Goal: Information Seeking & Learning: Learn about a topic

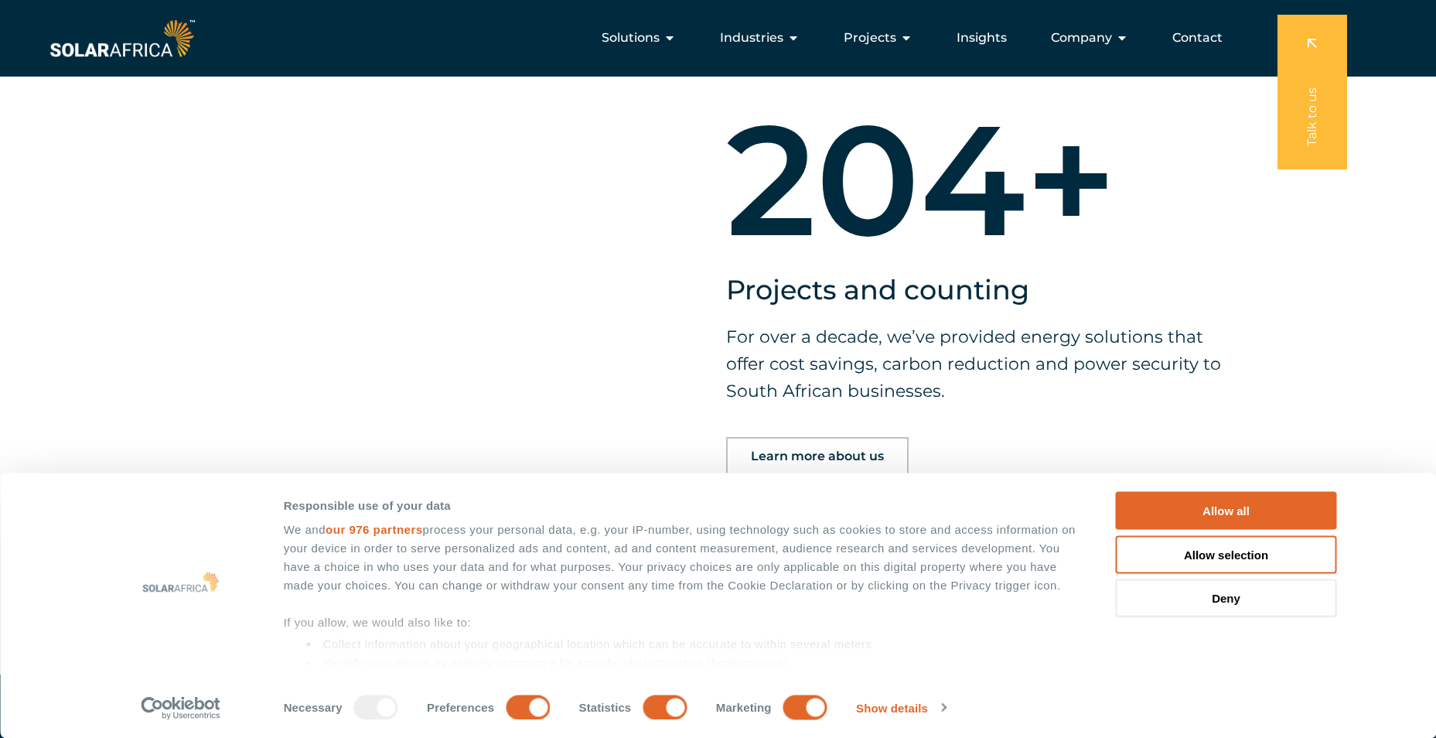
scroll to position [1237, 0]
click at [906, 37] on icon "Menu" at bounding box center [906, 38] width 12 height 12
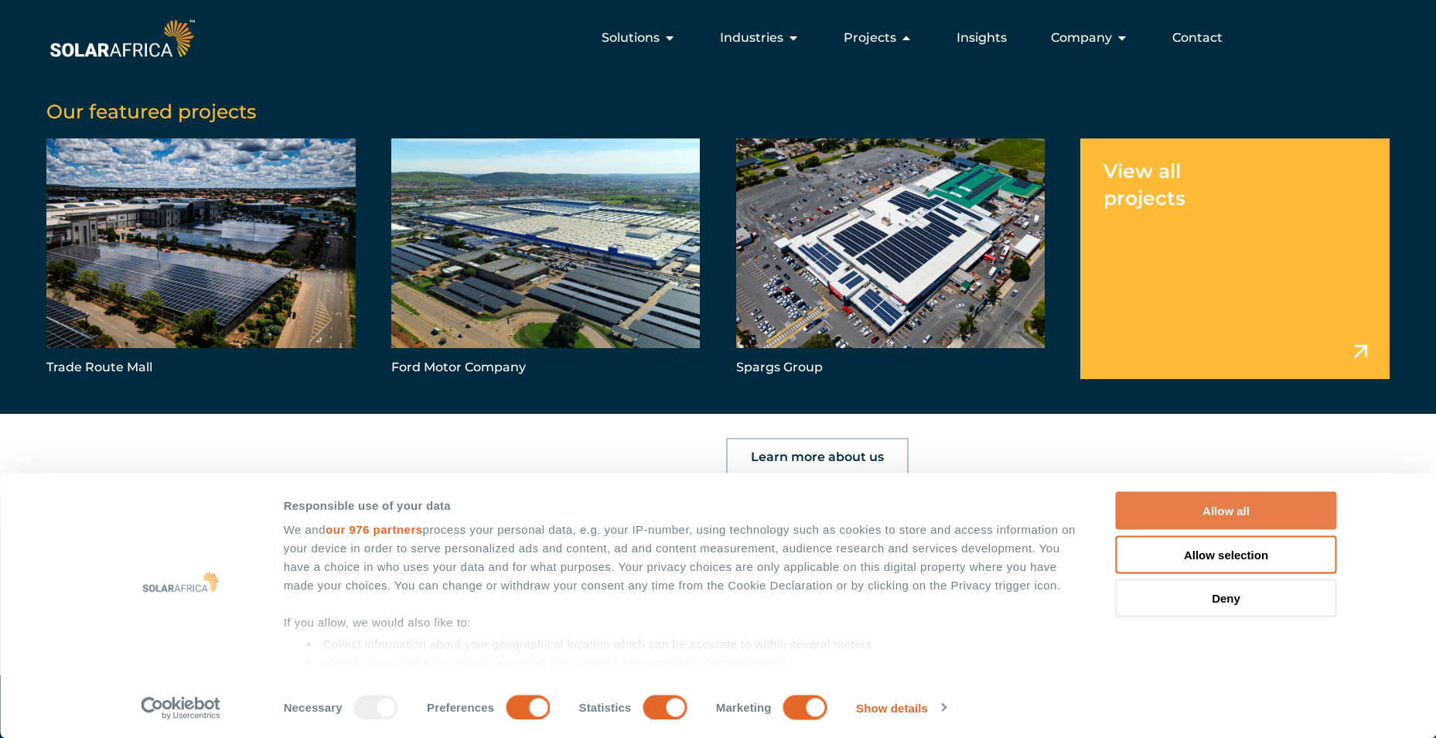
click at [1223, 510] on button "Allow all" at bounding box center [1226, 511] width 221 height 38
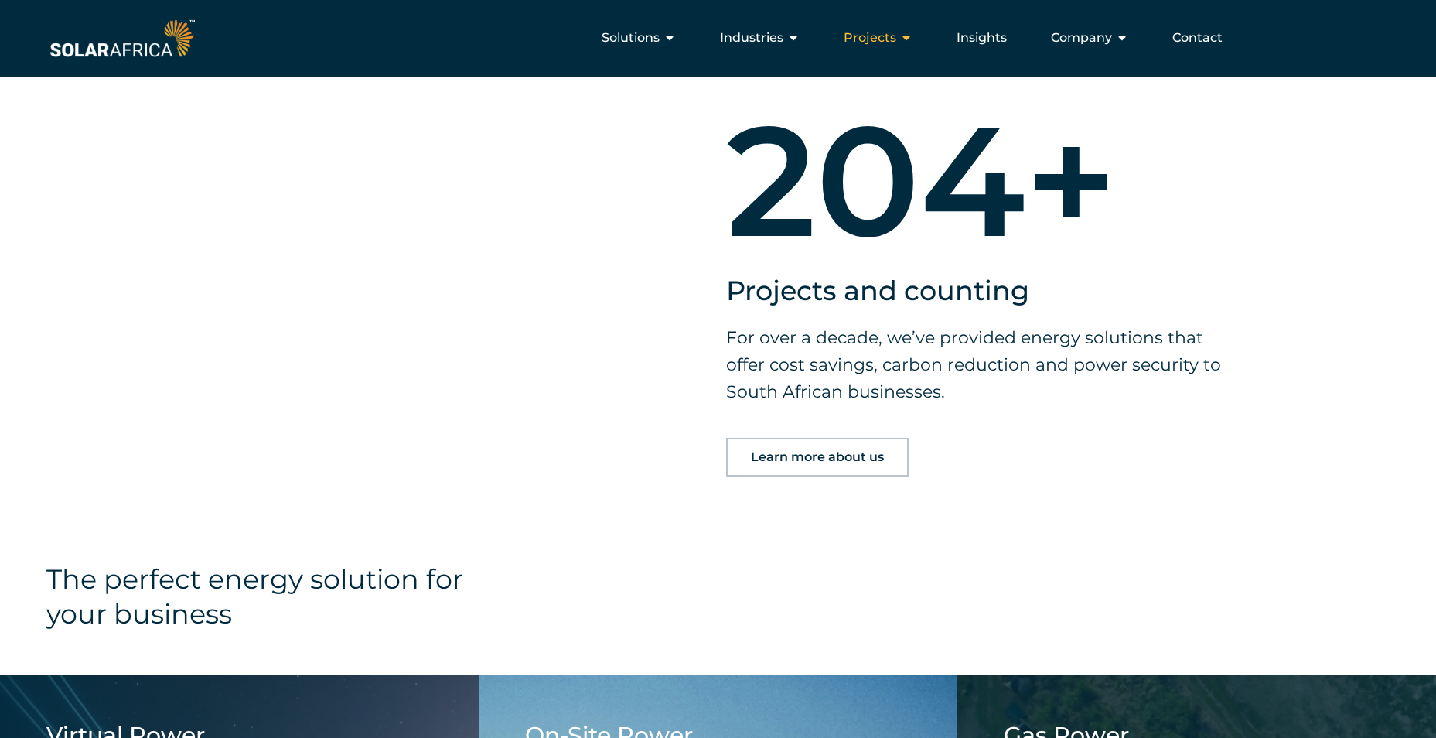
click at [887, 40] on span "Projects" at bounding box center [870, 38] width 53 height 19
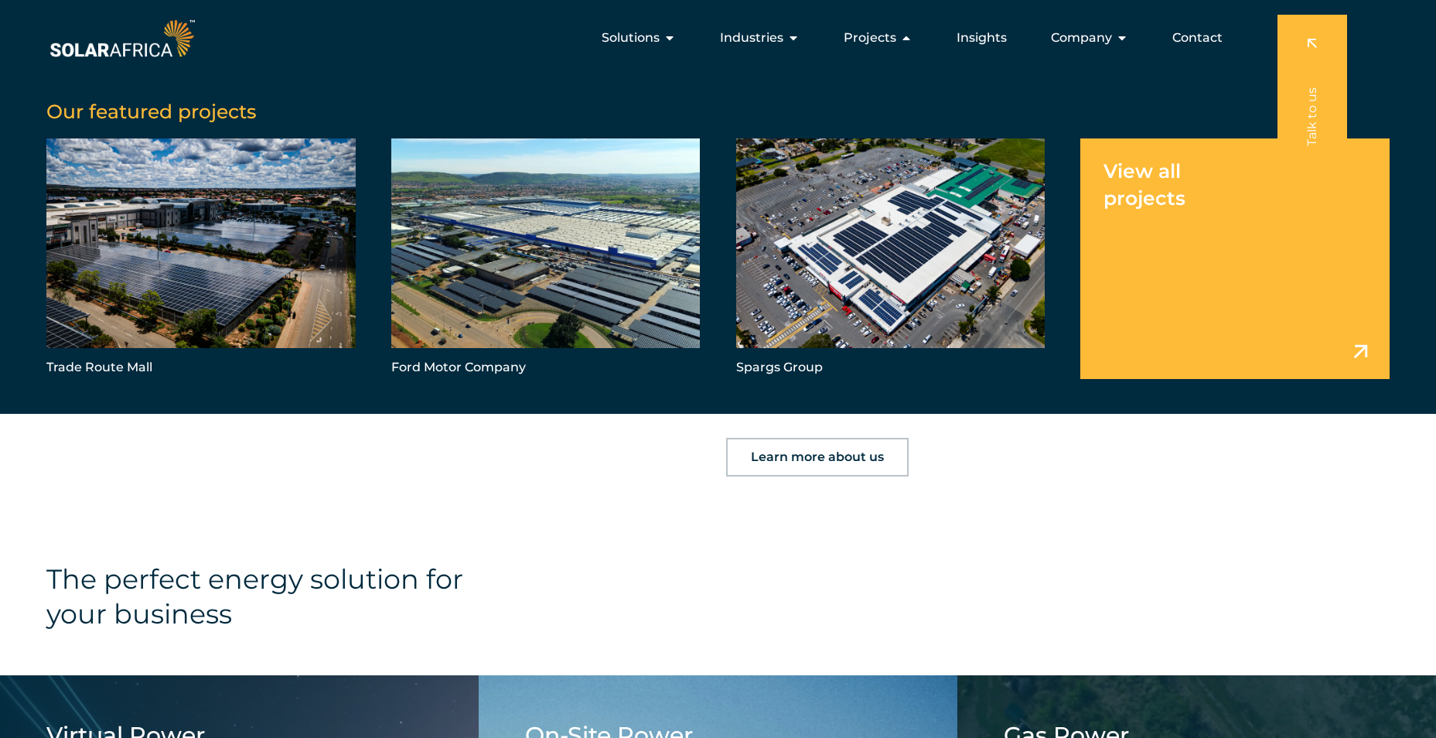
click at [1335, 344] on link "Menu" at bounding box center [1234, 258] width 309 height 240
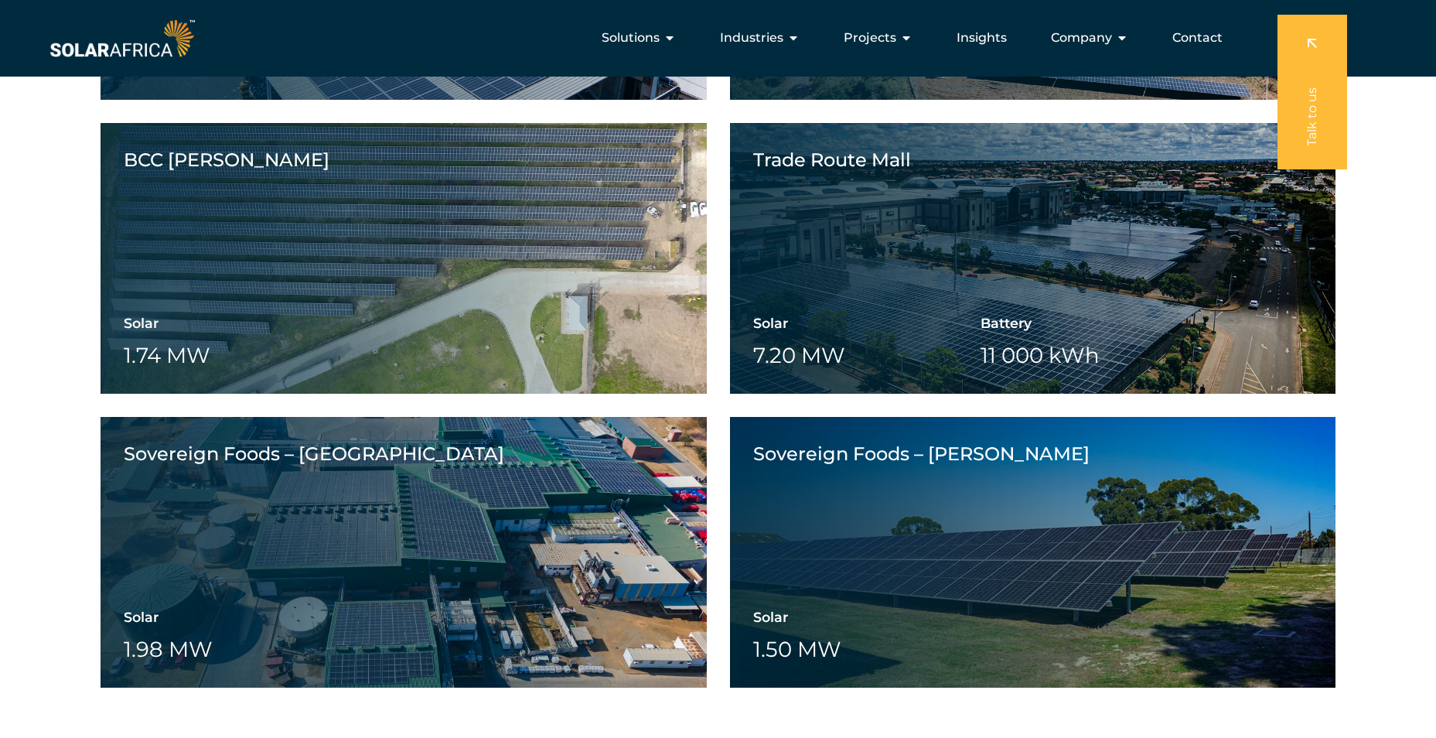
scroll to position [3257, 0]
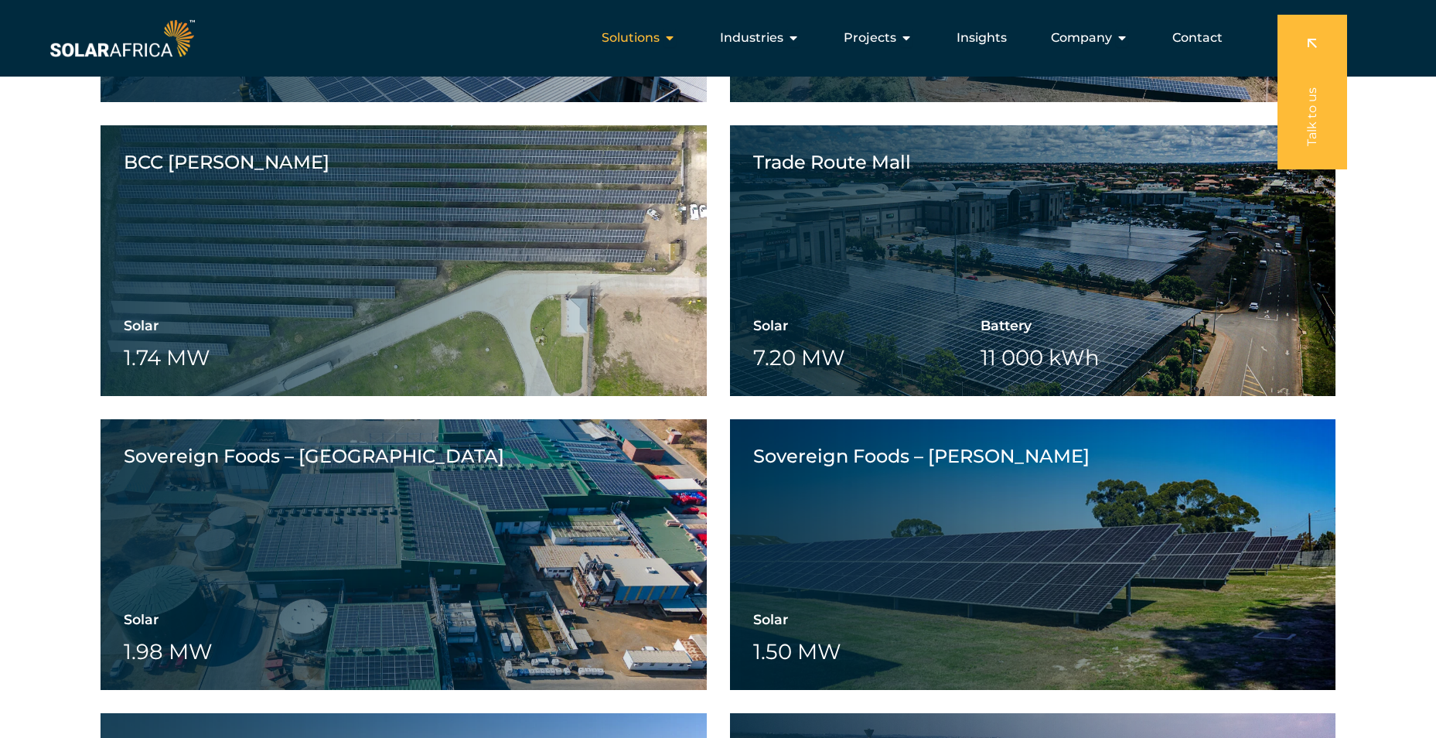
click at [673, 41] on icon "Menu" at bounding box center [669, 38] width 12 height 12
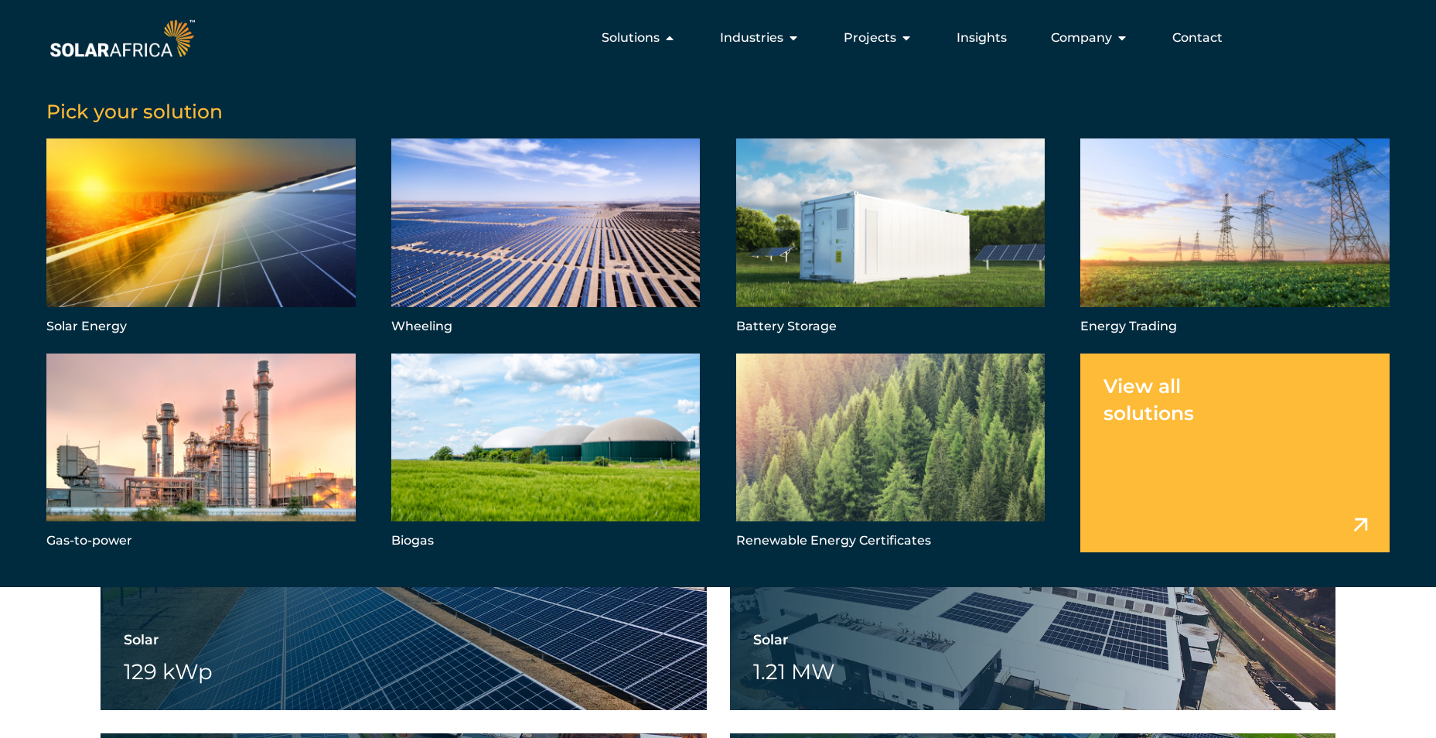
scroll to position [3508, 0]
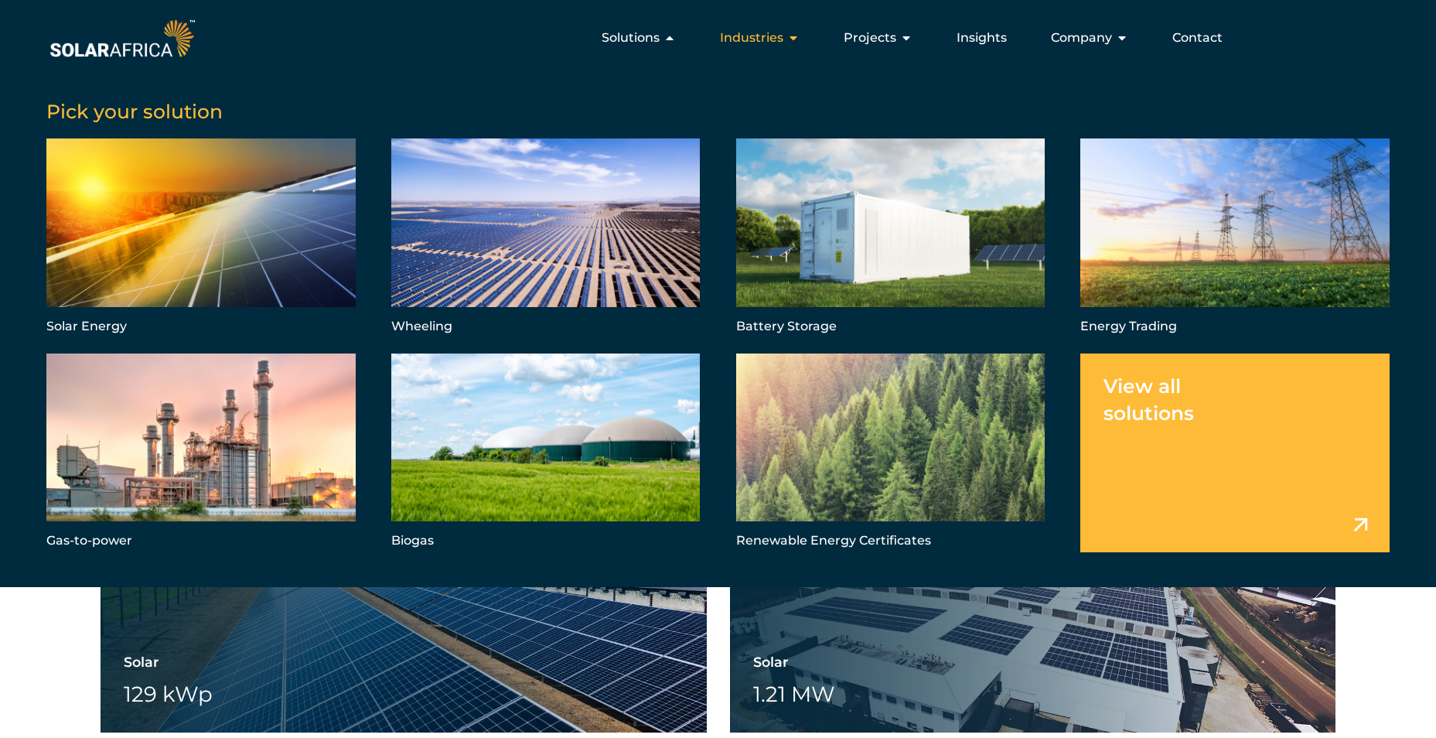
click at [794, 36] on icon "Menu" at bounding box center [793, 38] width 12 height 12
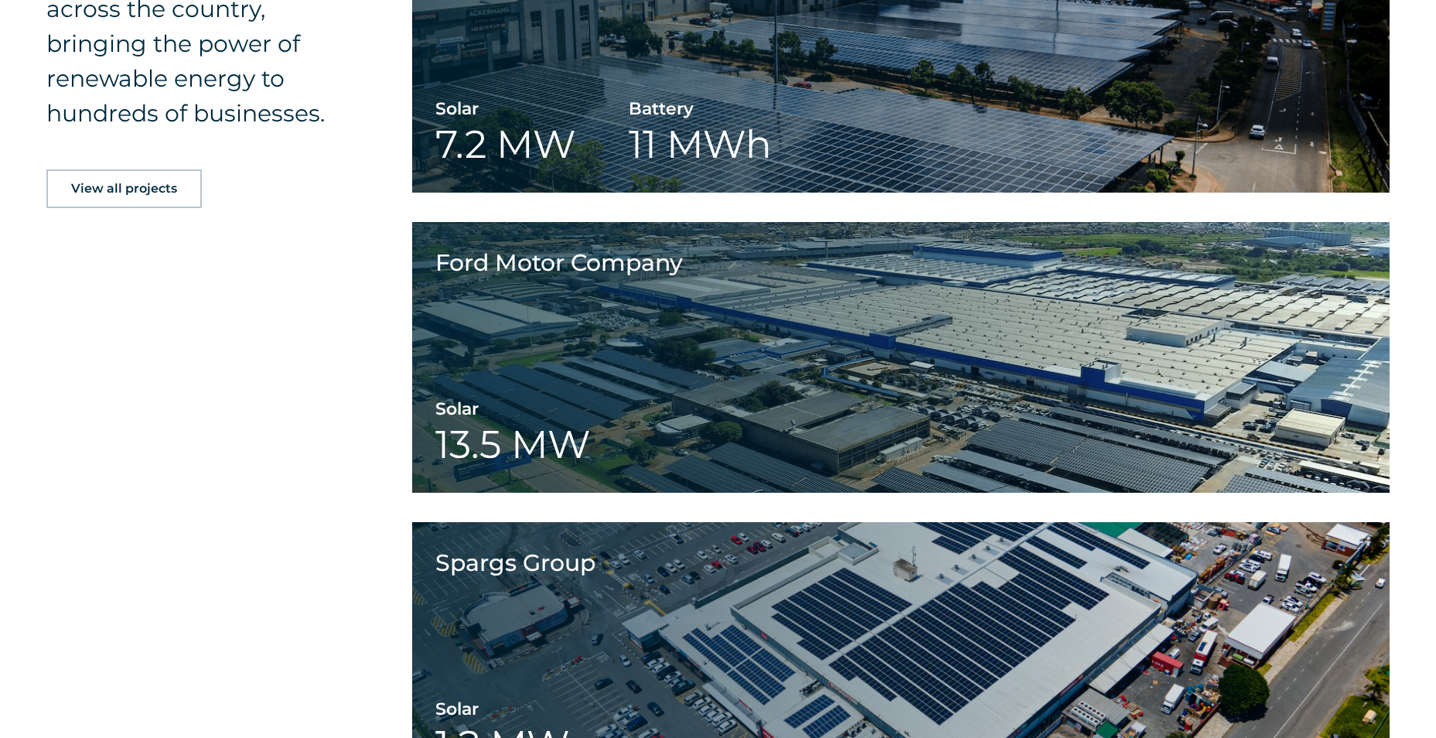
scroll to position [2165, 0]
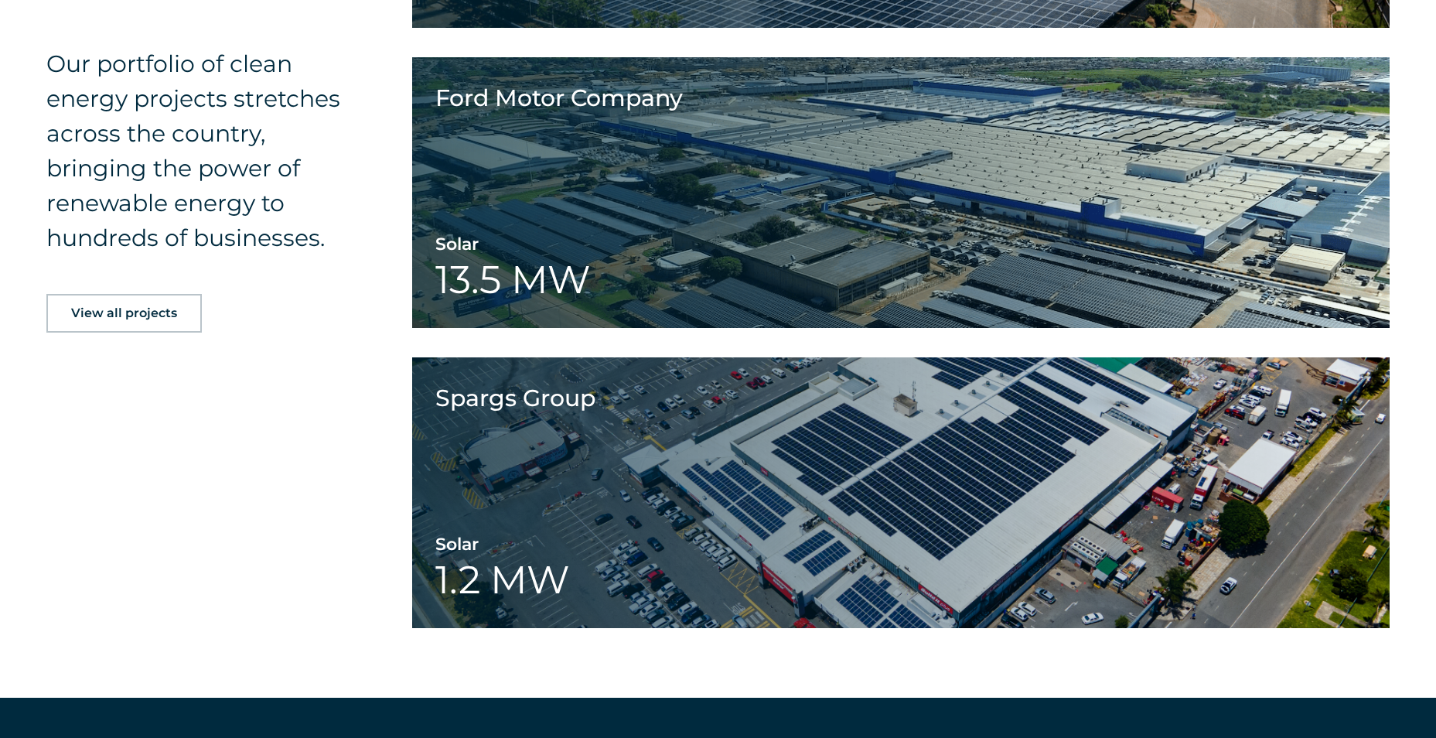
drag, startPoint x: 322, startPoint y: 289, endPoint x: 245, endPoint y: 318, distance: 81.7
click at [242, 317] on div "View all projects" at bounding box center [203, 313] width 315 height 39
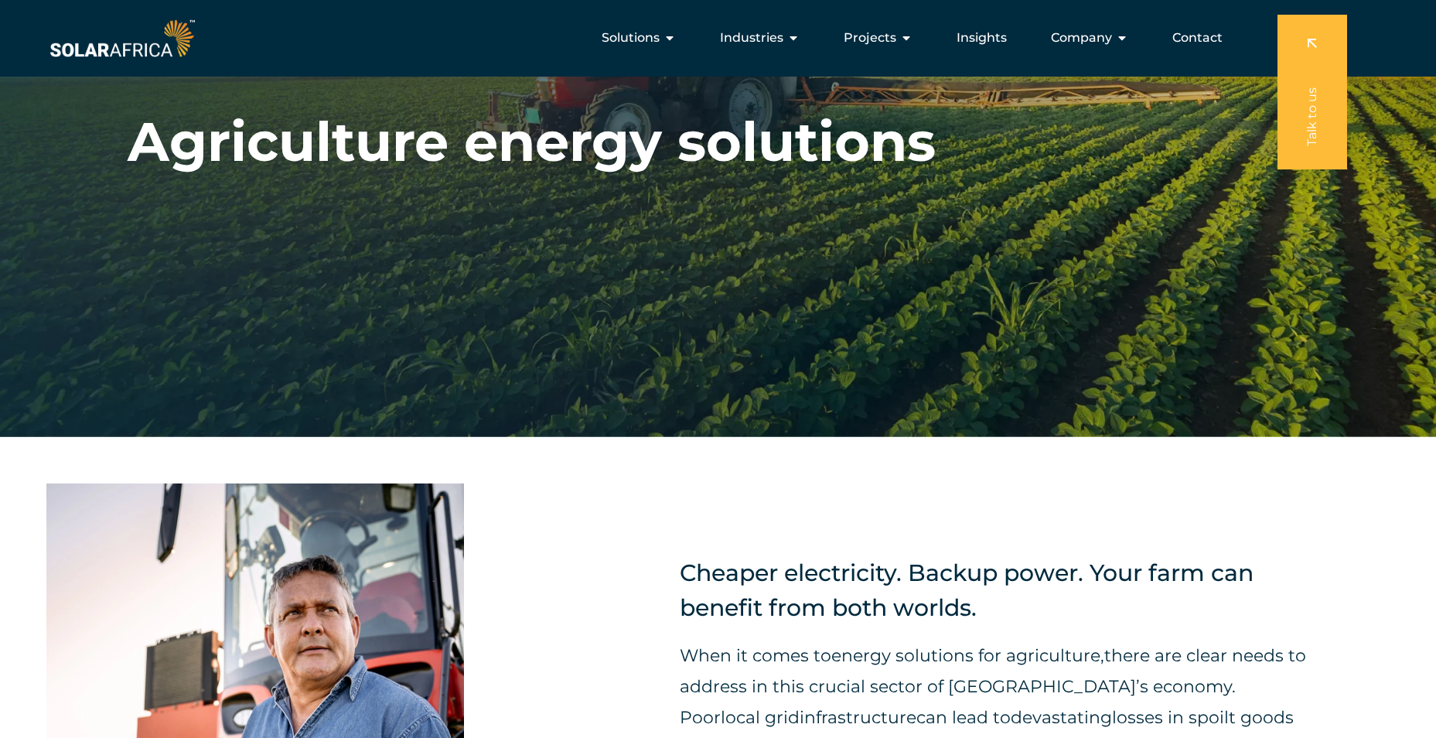
scroll to position [0, 0]
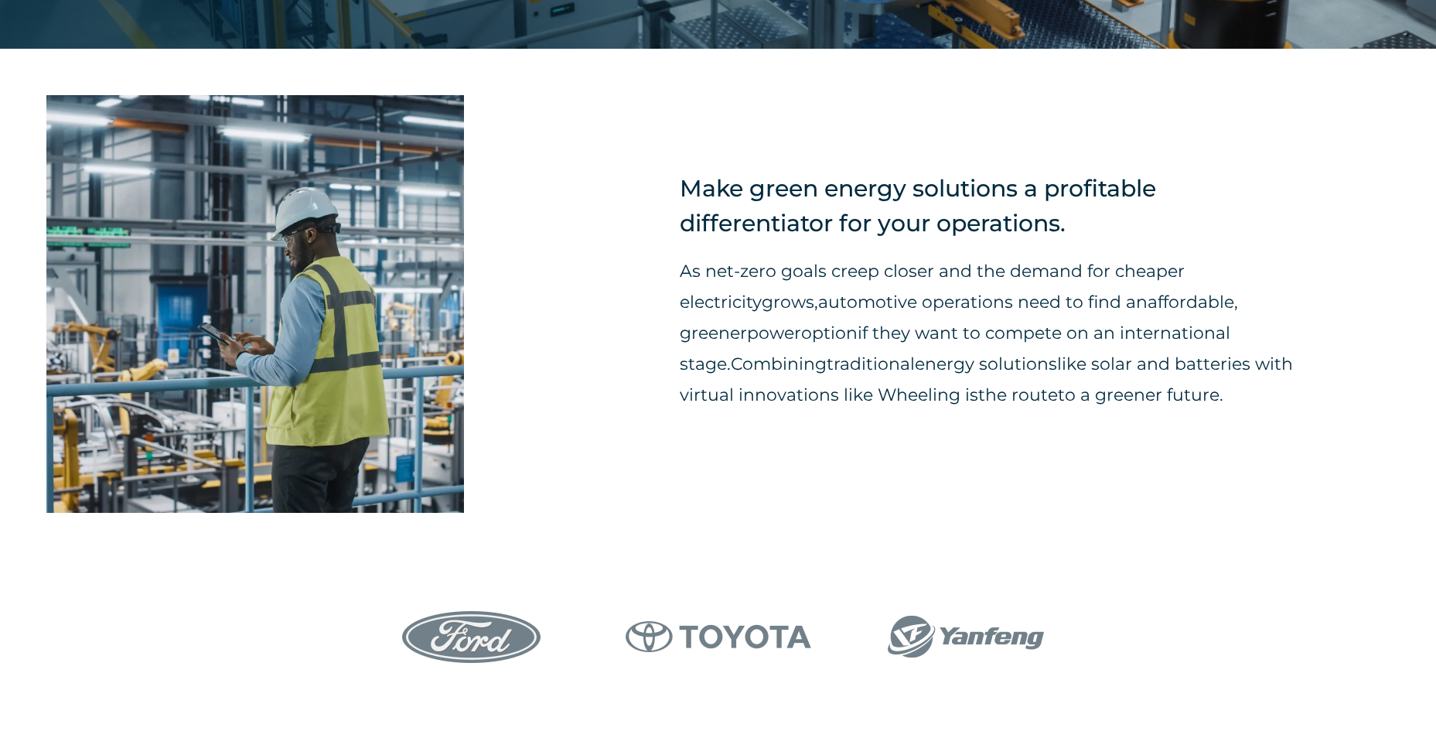
scroll to position [1005, 0]
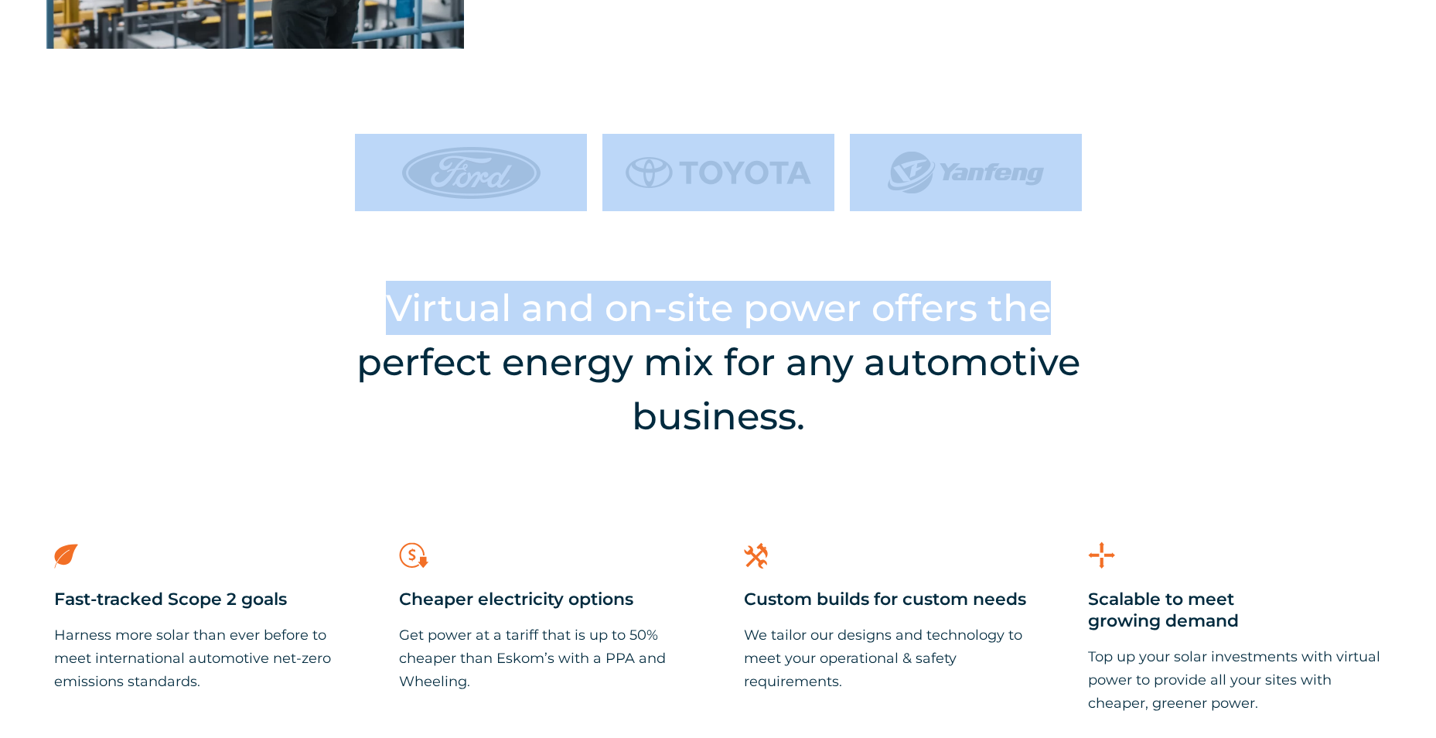
drag, startPoint x: 315, startPoint y: 135, endPoint x: 1164, endPoint y: 271, distance: 859.9
drag, startPoint x: 1164, startPoint y: 271, endPoint x: 1203, endPoint y: 305, distance: 51.6
click at [1202, 304] on div "Virtual and on-site power offers the perfect energy mix for any automotive busi…" at bounding box center [718, 528] width 1436 height 542
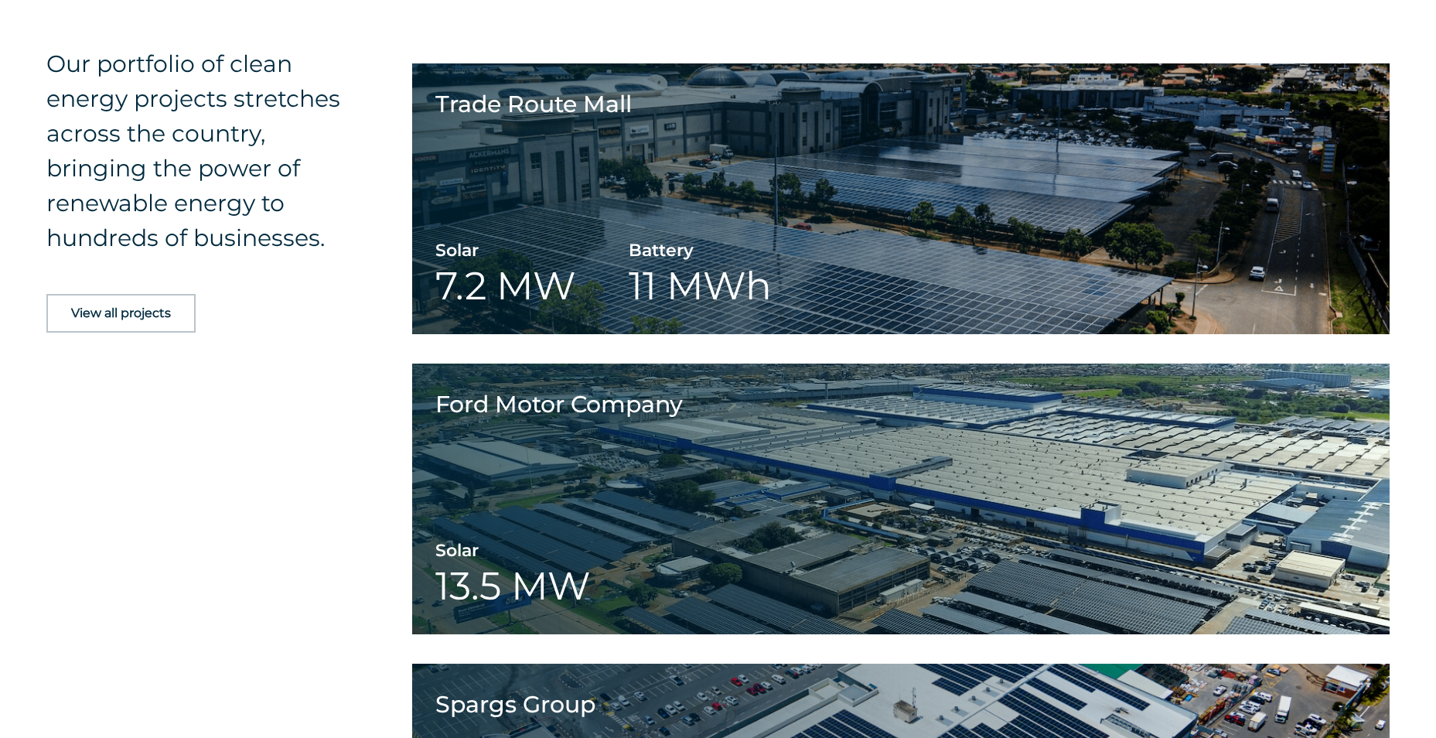
scroll to position [2165, 0]
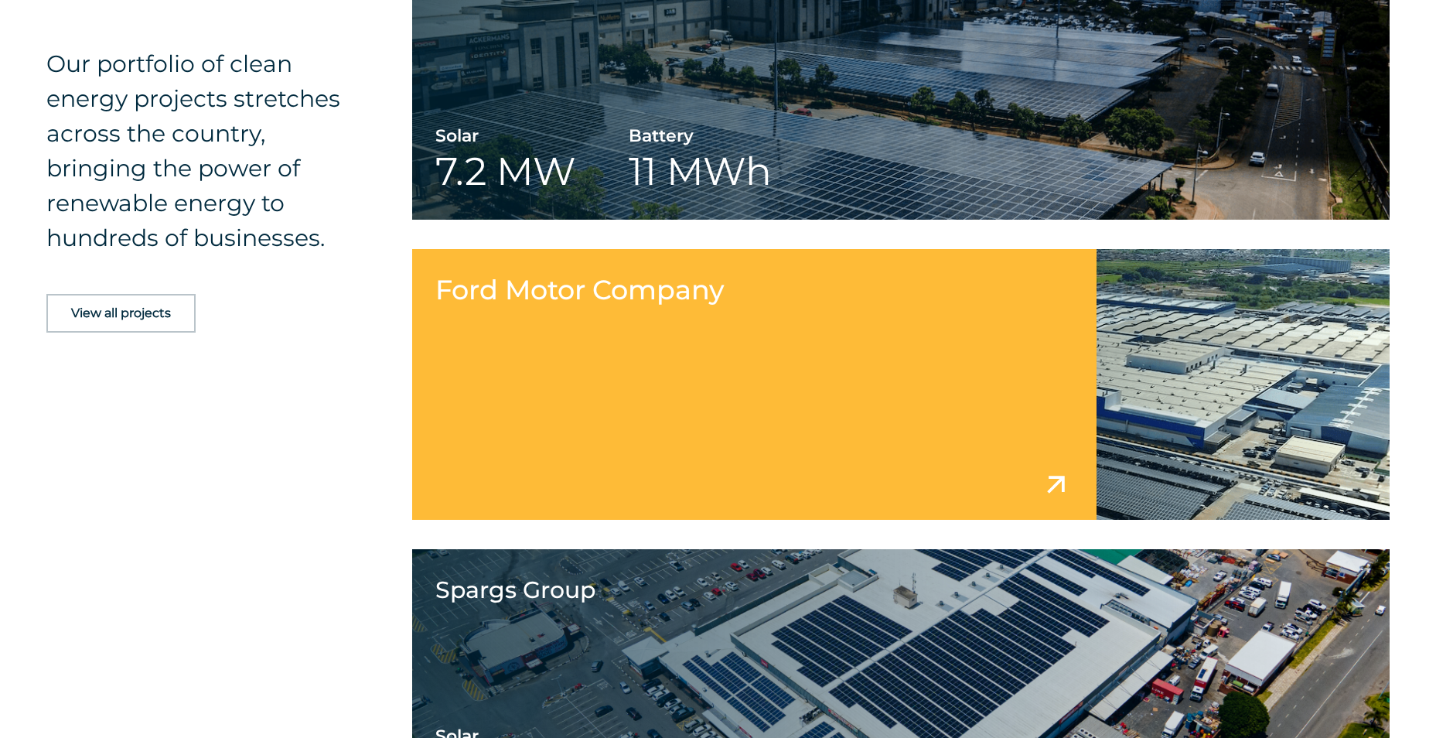
click at [1051, 483] on link at bounding box center [900, 384] width 977 height 271
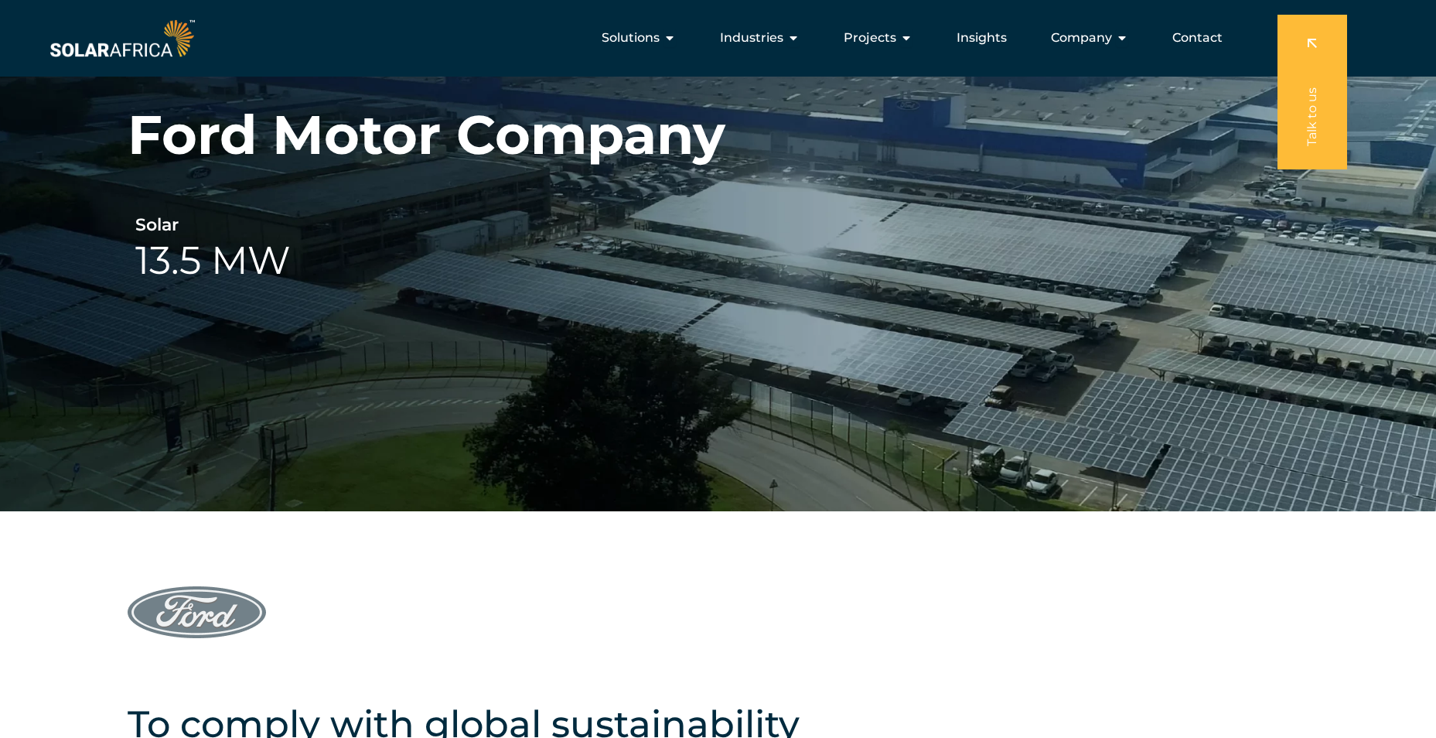
scroll to position [77, 0]
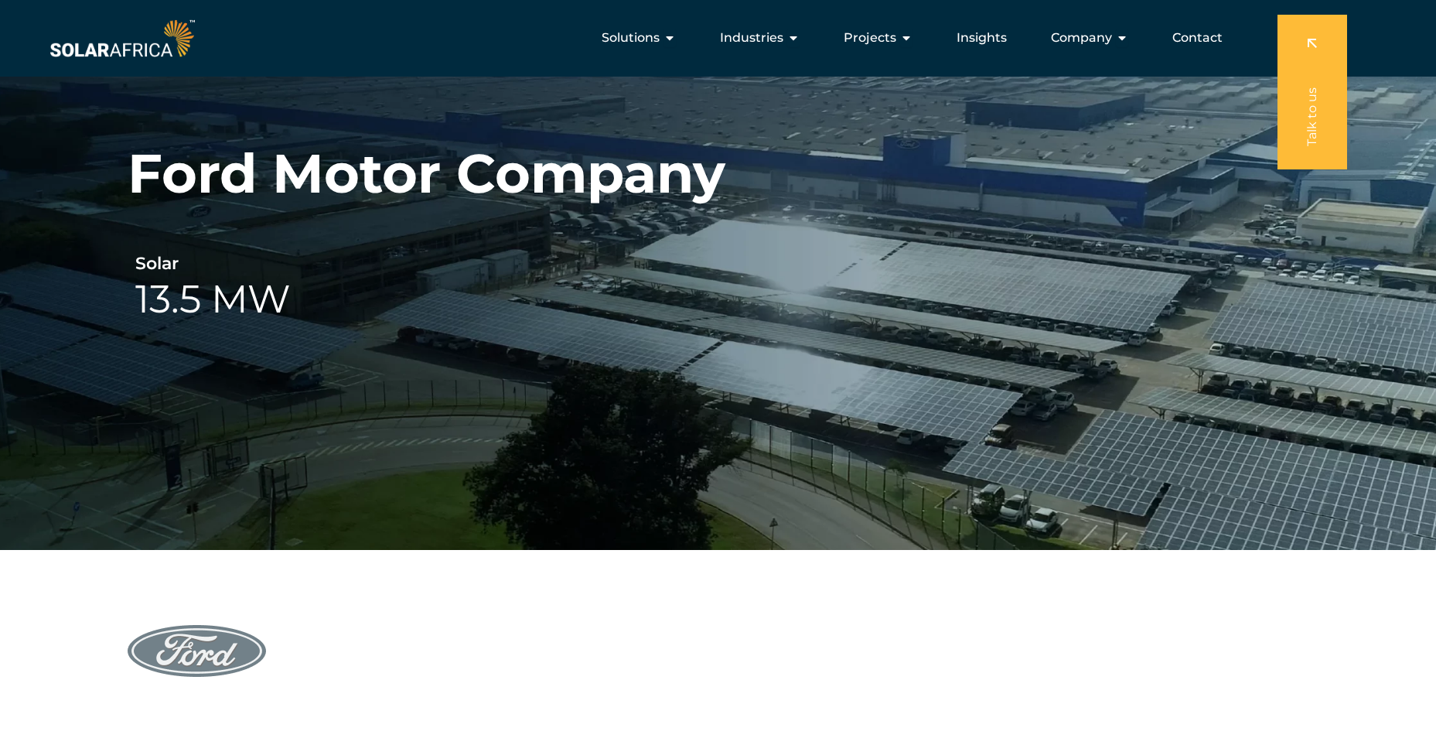
click at [564, 276] on div "Solar 13.5 MW" at bounding box center [718, 288] width 1181 height 87
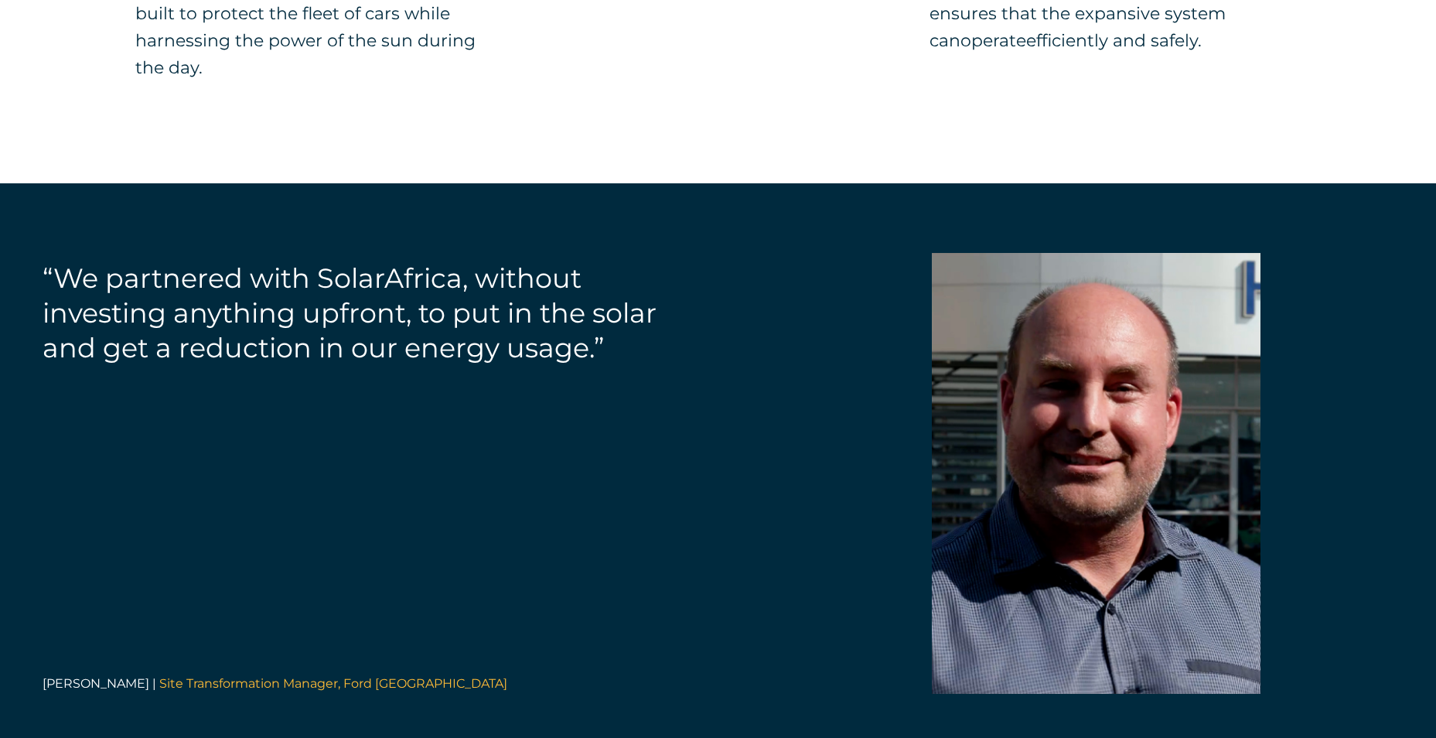
scroll to position [3634, 0]
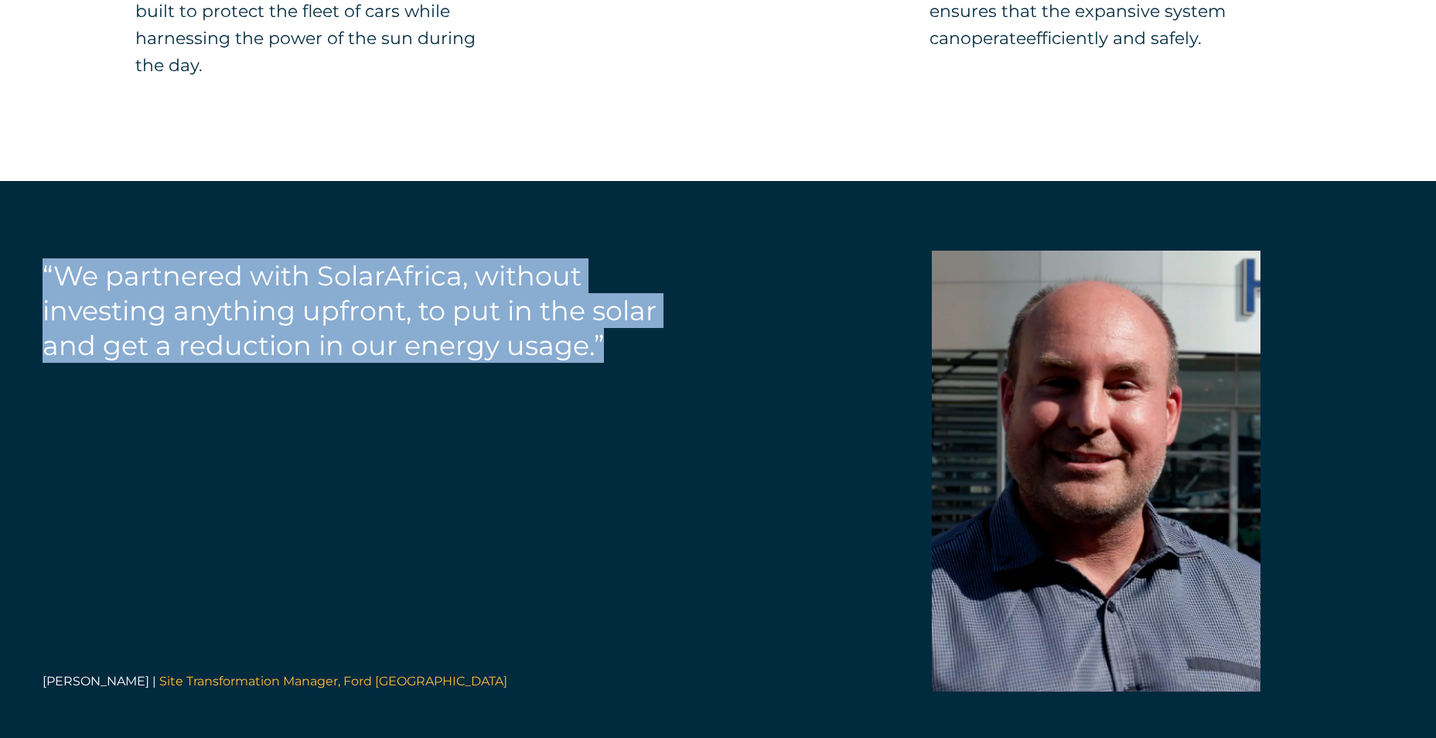
drag, startPoint x: 45, startPoint y: 173, endPoint x: 618, endPoint y: 259, distance: 579.4
click at [618, 259] on div "“We partnered with SolarAfrica, without investing anything upfront, to put in t…" at bounding box center [340, 328] width 680 height 155
drag, startPoint x: 618, startPoint y: 259, endPoint x: 648, endPoint y: 327, distance: 74.4
click at [654, 330] on div "“We partnered with SolarAfrica, without investing anything upfront, to put in t…" at bounding box center [340, 471] width 680 height 441
click at [622, 261] on div "“We partnered with SolarAfrica, without investing anything upfront, to put in t…" at bounding box center [361, 328] width 636 height 155
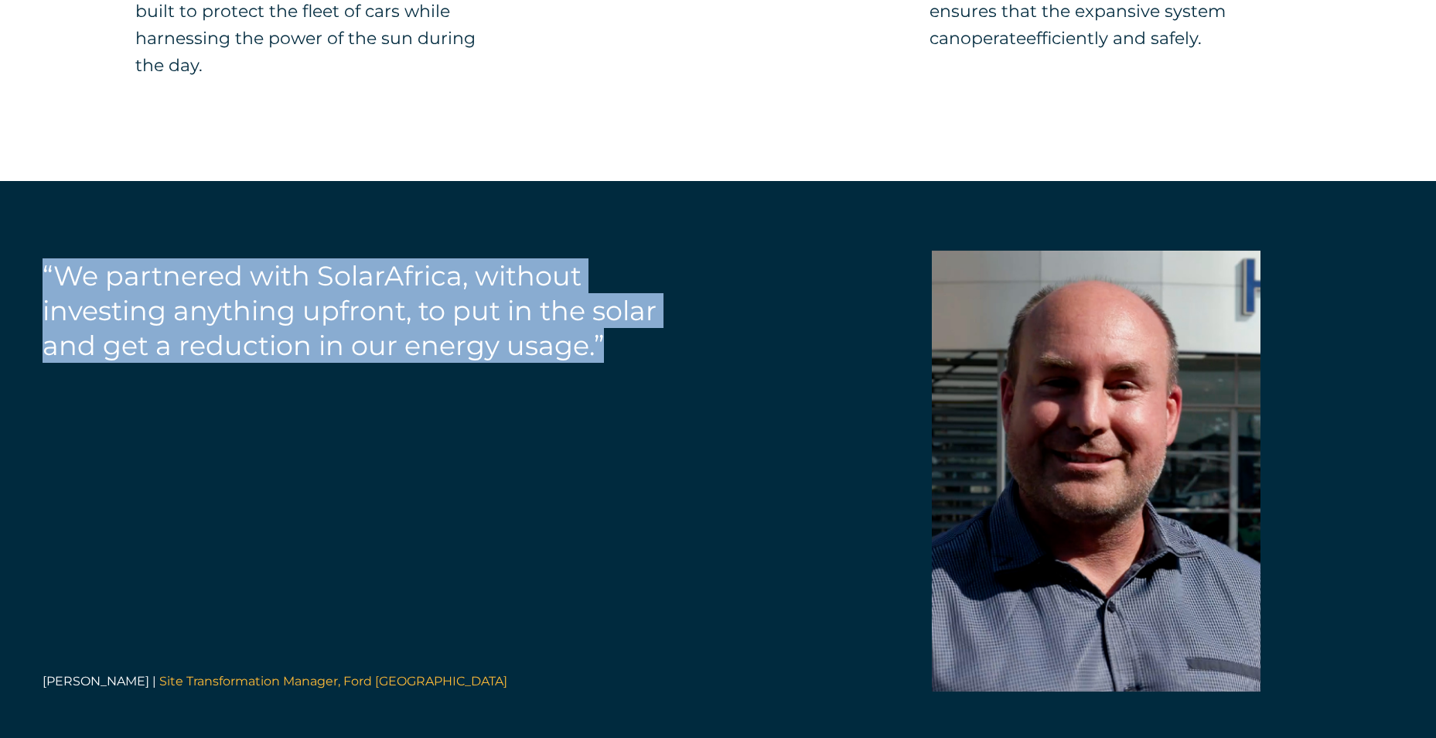
drag, startPoint x: 674, startPoint y: 263, endPoint x: 24, endPoint y: 162, distance: 657.3
click at [18, 251] on div "“We partnered with SolarAfrica, without investing anything upfront, to put in t…" at bounding box center [340, 328] width 680 height 155
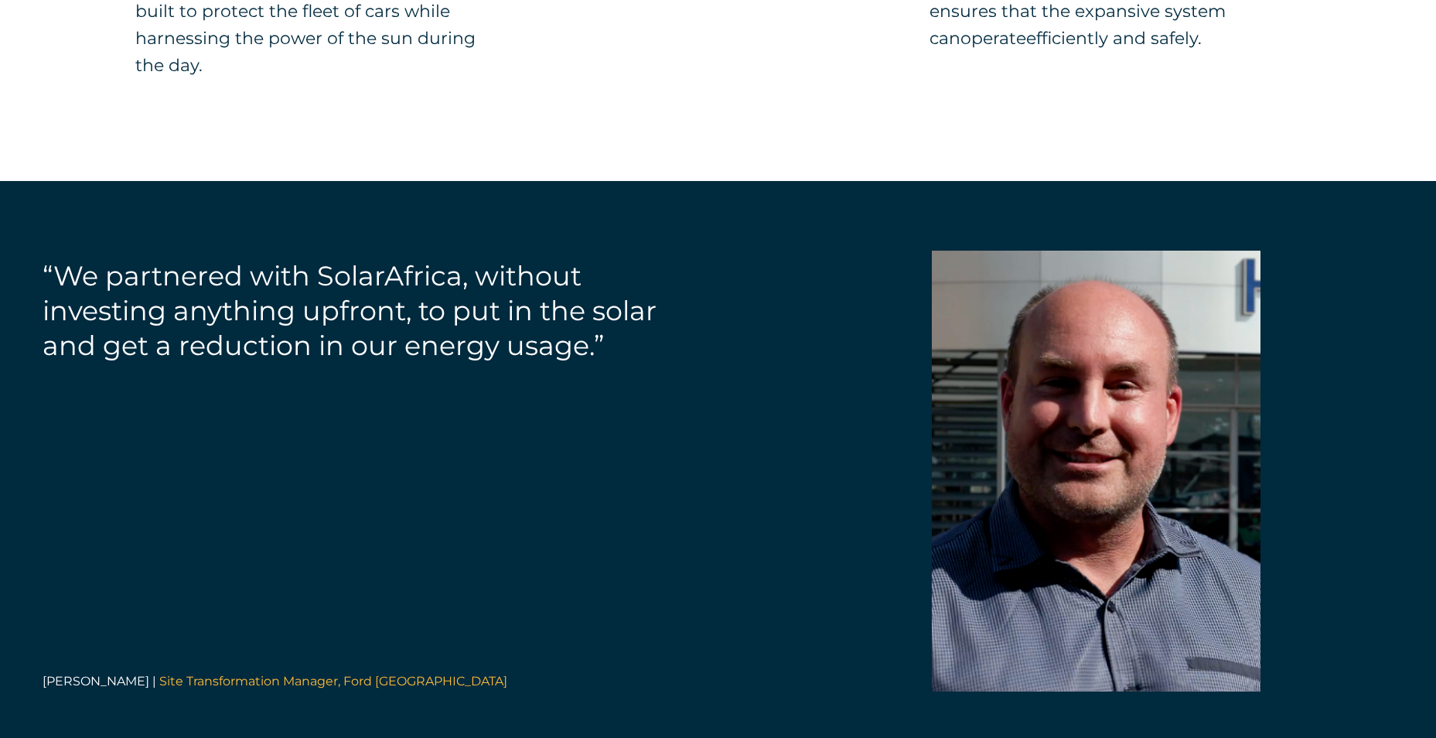
drag, startPoint x: 24, startPoint y: 162, endPoint x: 697, endPoint y: 442, distance: 728.7
click at [691, 443] on div "“We partnered with SolarAfrica, without investing anything upfront, to put in t…" at bounding box center [718, 471] width 1436 height 580
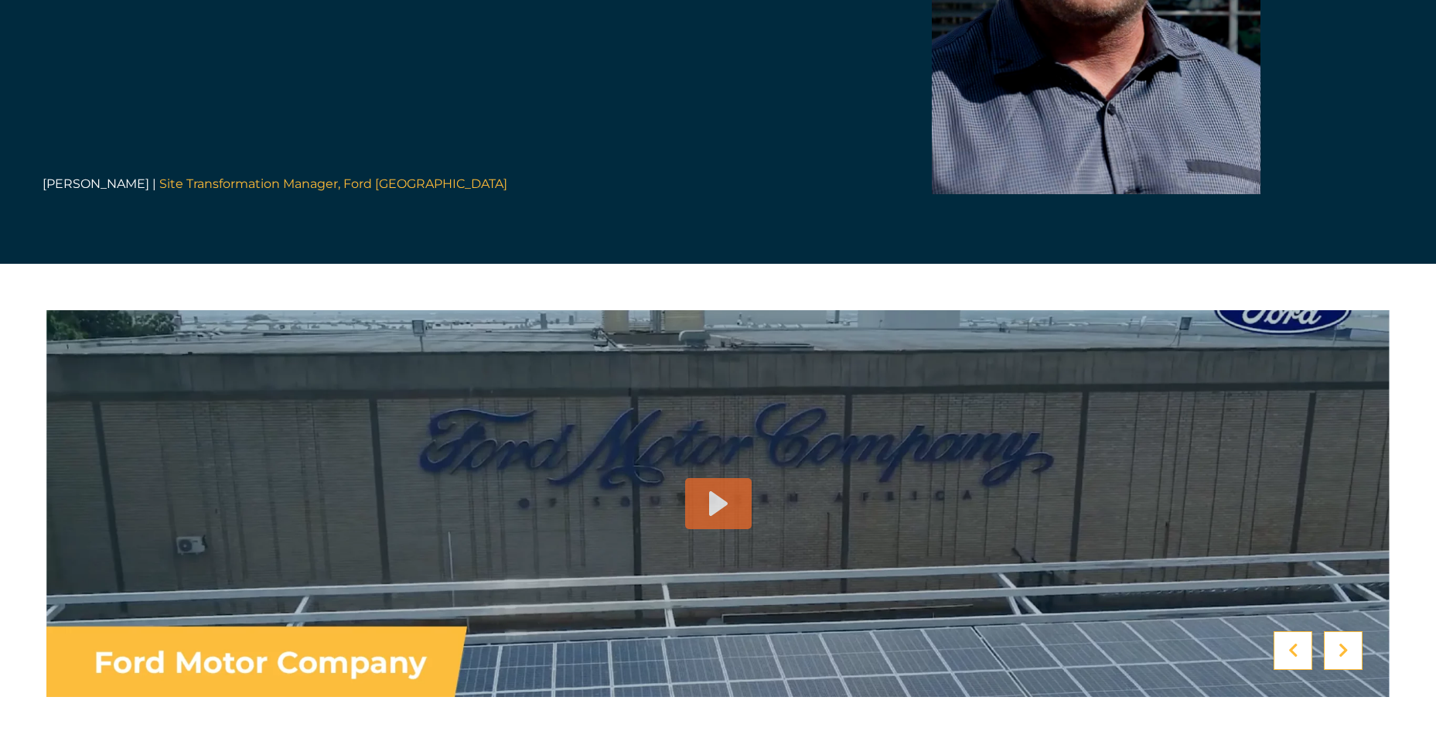
scroll to position [4253, 0]
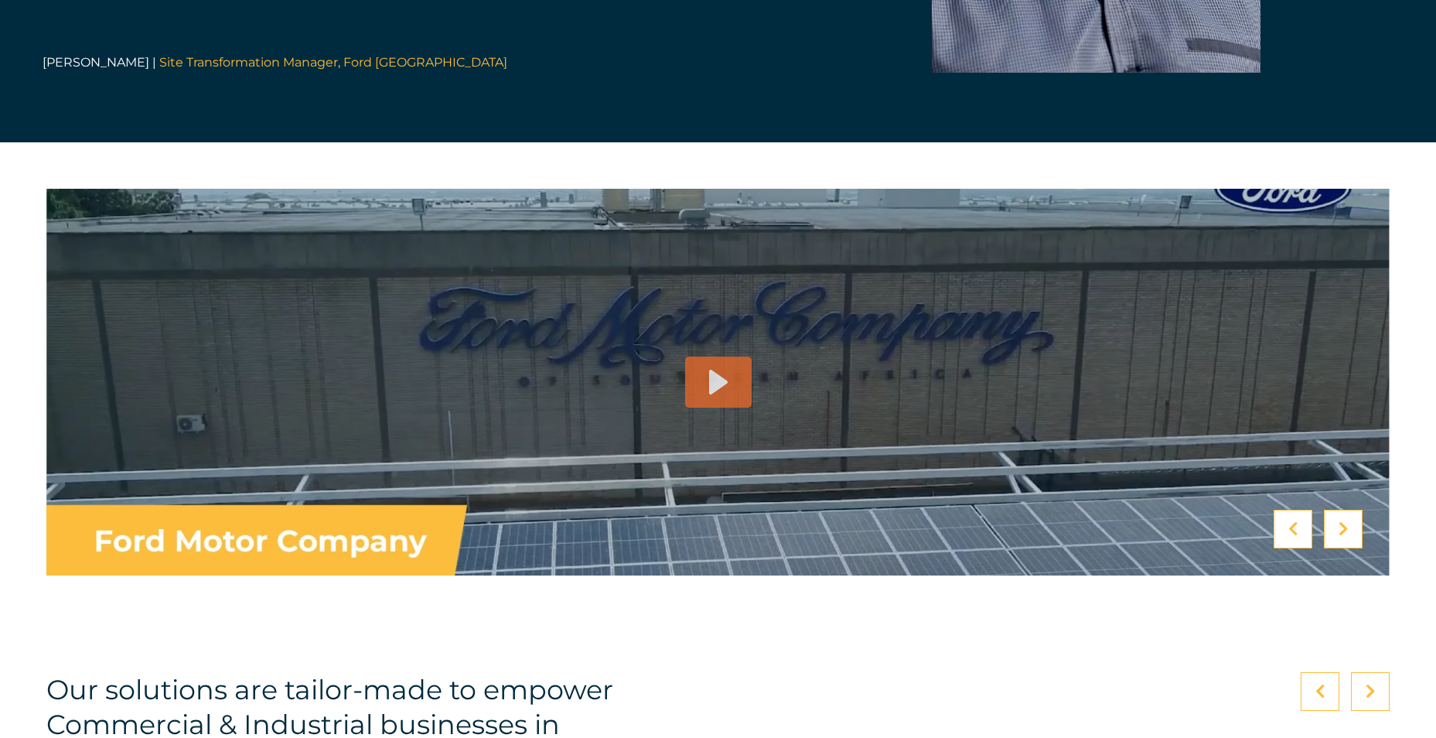
click at [701, 356] on div at bounding box center [718, 381] width 67 height 51
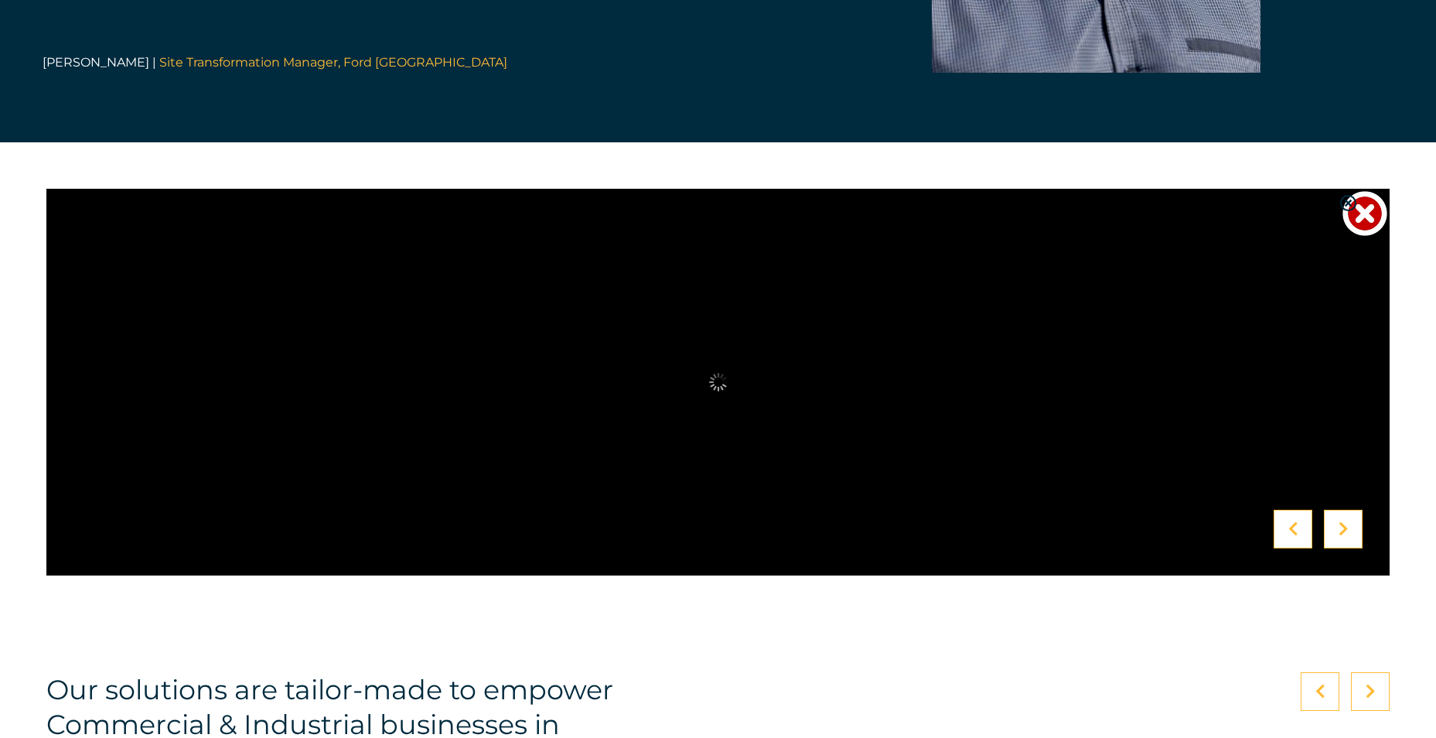
click at [1371, 189] on div at bounding box center [1364, 213] width 49 height 49
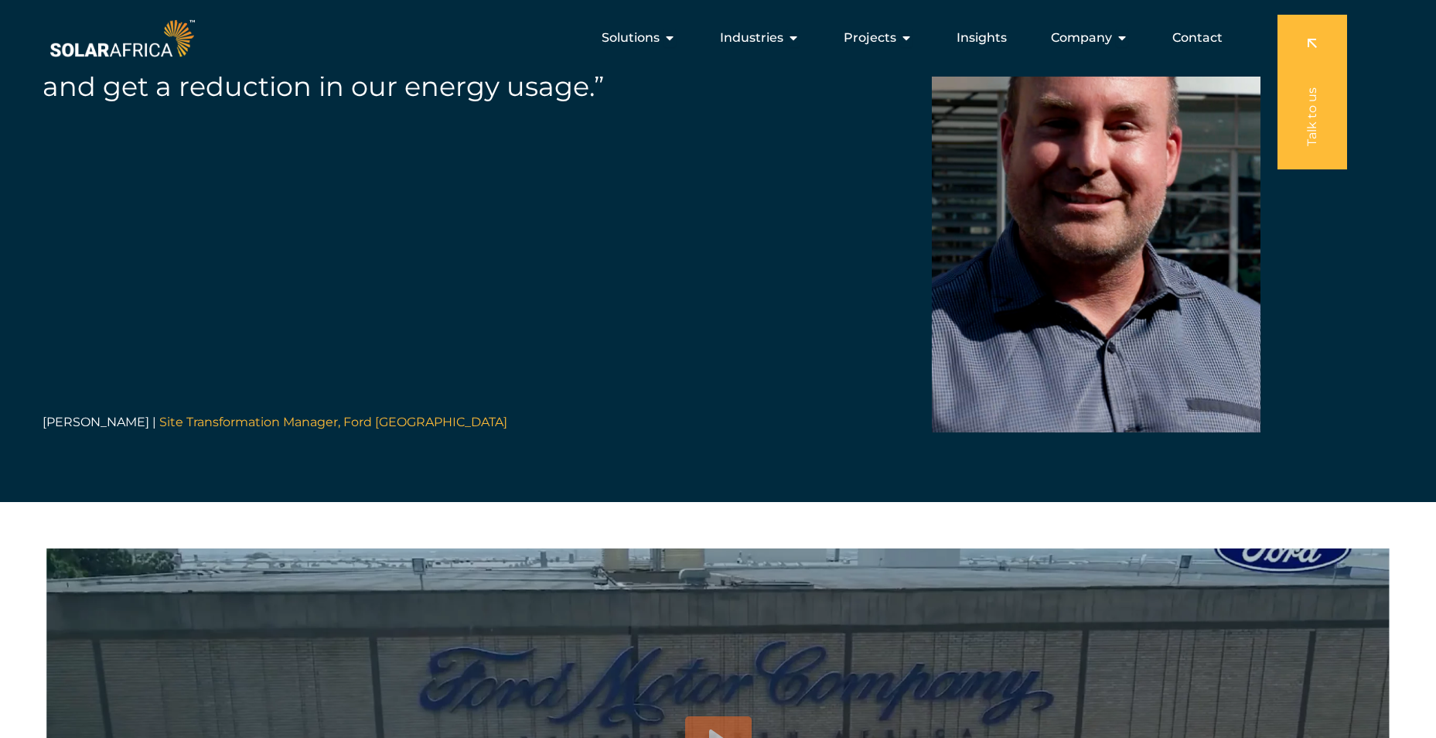
scroll to position [3866, 0]
